Goal: Navigation & Orientation: Understand site structure

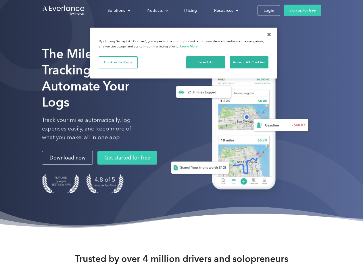
click at [119, 10] on div "Solutions" at bounding box center [116, 10] width 18 height 7
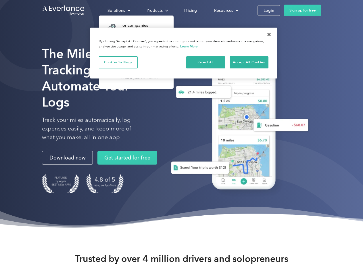
click at [157, 10] on div "Products" at bounding box center [154, 10] width 16 height 7
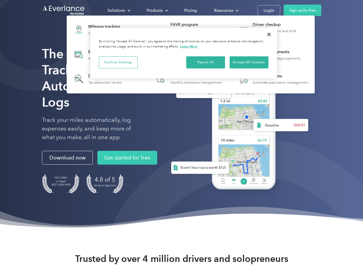
click at [225, 10] on div "Resources" at bounding box center [223, 10] width 19 height 7
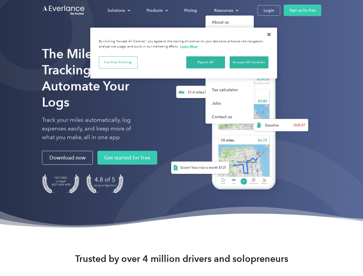
click at [118, 62] on button "Cookies Settings" at bounding box center [118, 62] width 39 height 12
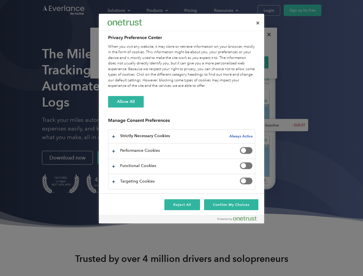
click at [206, 62] on div "When you visit any website, it may store or retrieve information on your browse…" at bounding box center [181, 66] width 147 height 45
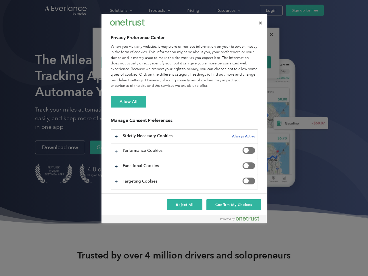
click at [249, 62] on div "When you visit any website, it may store or retrieve information on your browse…" at bounding box center [184, 66] width 147 height 45
click at [269, 34] on div at bounding box center [184, 138] width 368 height 276
